Goal: Book appointment/travel/reservation

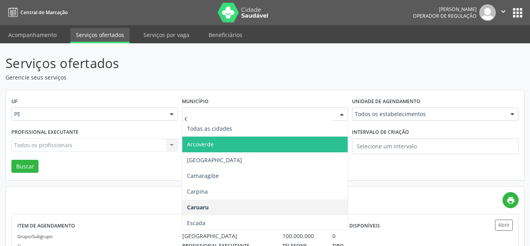
type input "ca"
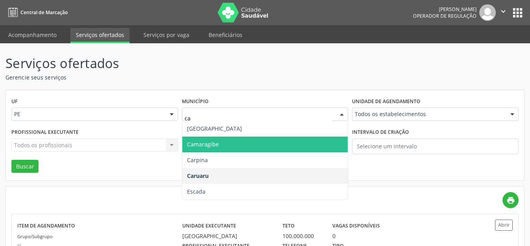
click at [229, 141] on span "Camaragibe" at bounding box center [265, 144] width 166 height 16
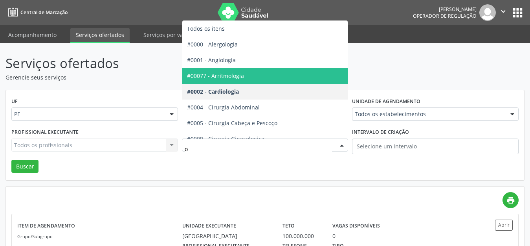
type input "of"
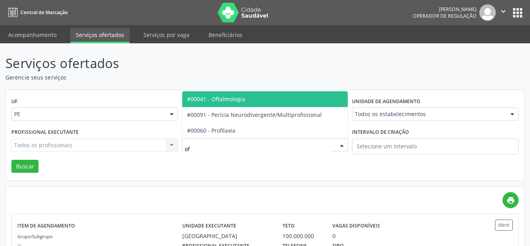
click at [252, 98] on span "#00041 - Oftalmologia" at bounding box center [265, 99] width 166 height 16
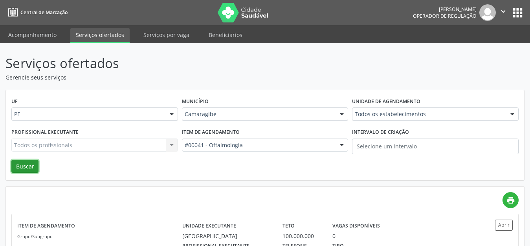
click at [29, 167] on button "Buscar" at bounding box center [24, 166] width 27 height 13
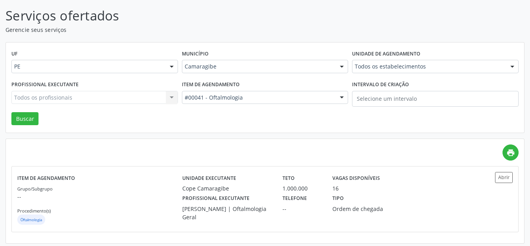
scroll to position [51, 0]
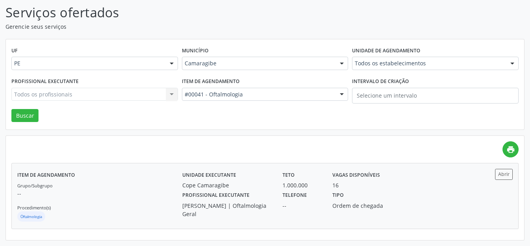
click at [225, 186] on div "Cope Camaragibe" at bounding box center [226, 185] width 89 height 8
click at [316, 179] on div "Teto 1.000.000" at bounding box center [302, 179] width 50 height 20
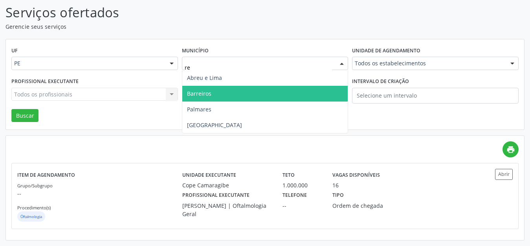
type input "rec"
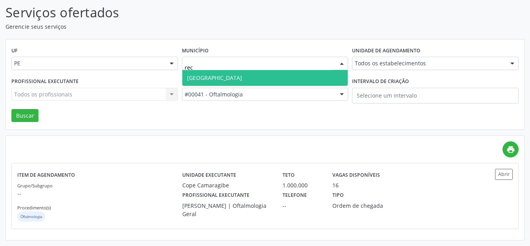
click at [209, 77] on span "[GEOGRAPHIC_DATA]" at bounding box center [265, 78] width 166 height 16
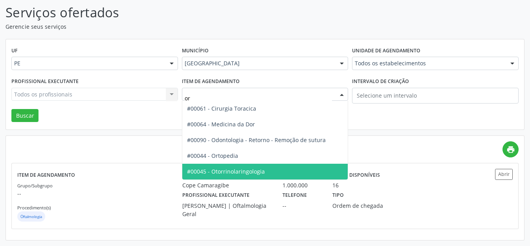
type input "ort"
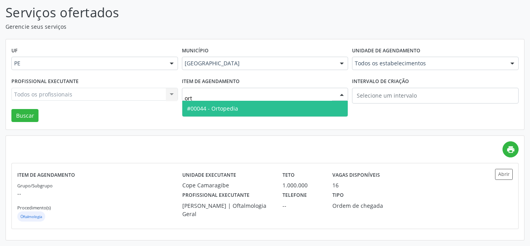
click at [220, 110] on span "#00044 - Ortopedia" at bounding box center [212, 108] width 51 height 7
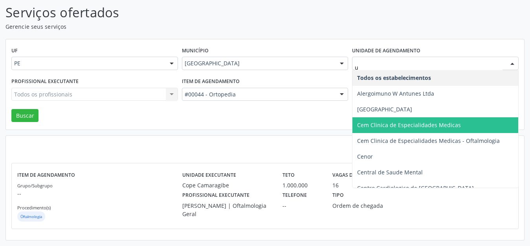
type input "us"
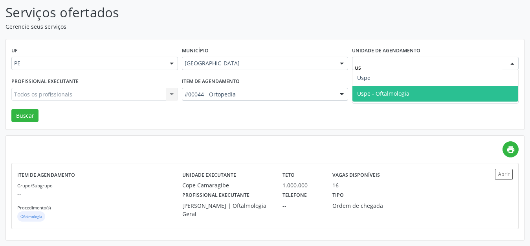
scroll to position [0, 0]
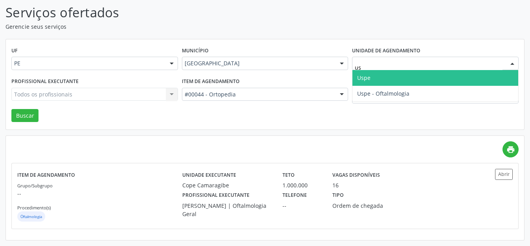
click at [362, 77] on span "Uspe" at bounding box center [363, 77] width 13 height 7
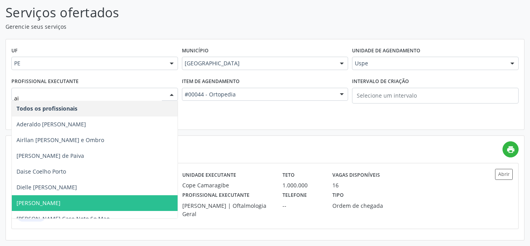
type input "air"
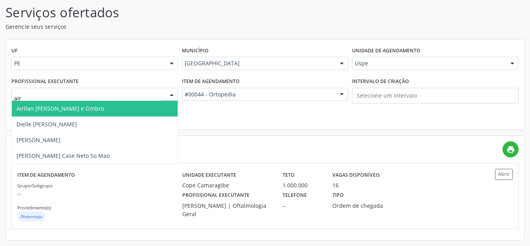
click at [88, 108] on span "Airllan [PERSON_NAME] e Ombro" at bounding box center [61, 108] width 88 height 7
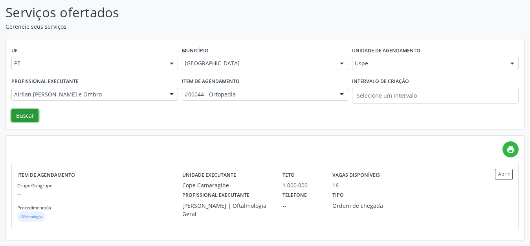
click at [29, 114] on button "Buscar" at bounding box center [24, 115] width 27 height 13
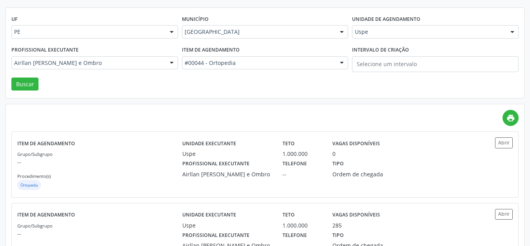
scroll to position [93, 0]
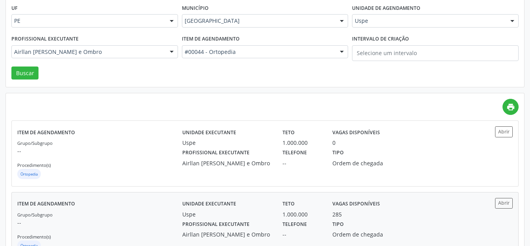
click at [337, 220] on label "Tipo" at bounding box center [338, 224] width 11 height 12
